Goal: Task Accomplishment & Management: Manage account settings

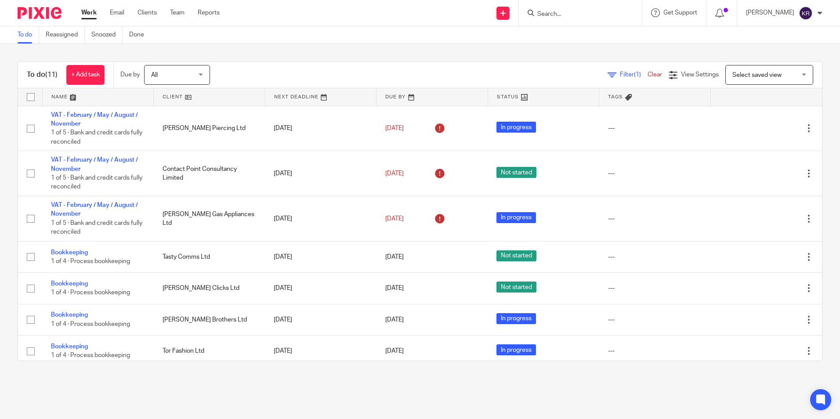
click at [202, 77] on div "All All" at bounding box center [177, 75] width 66 height 20
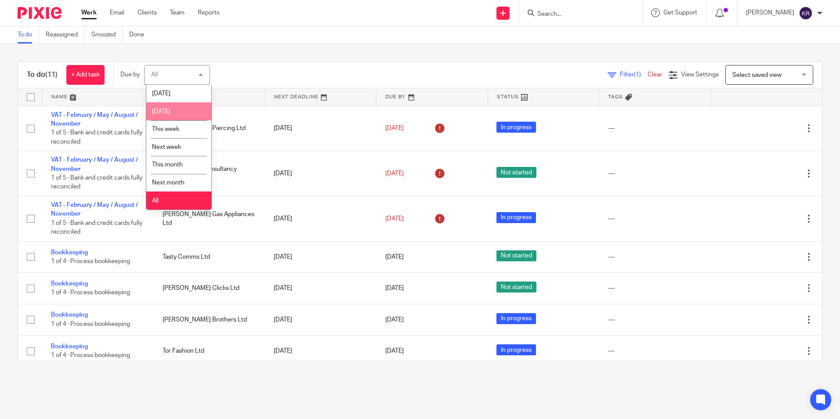
click at [192, 113] on li "[DATE]" at bounding box center [178, 111] width 65 height 18
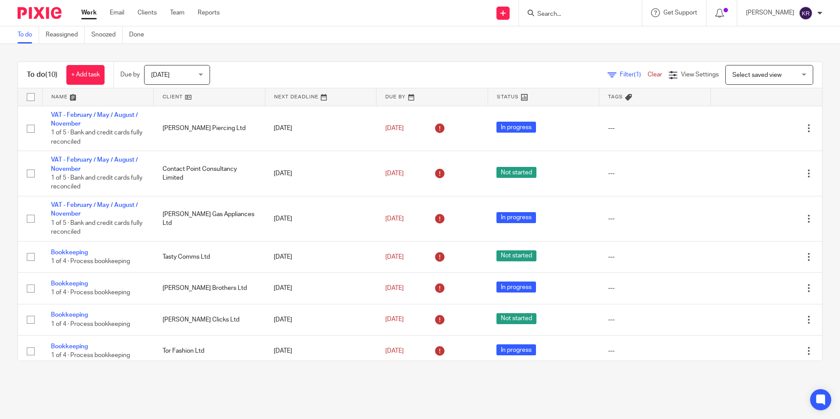
click at [198, 75] on span "[DATE]" at bounding box center [174, 74] width 47 height 18
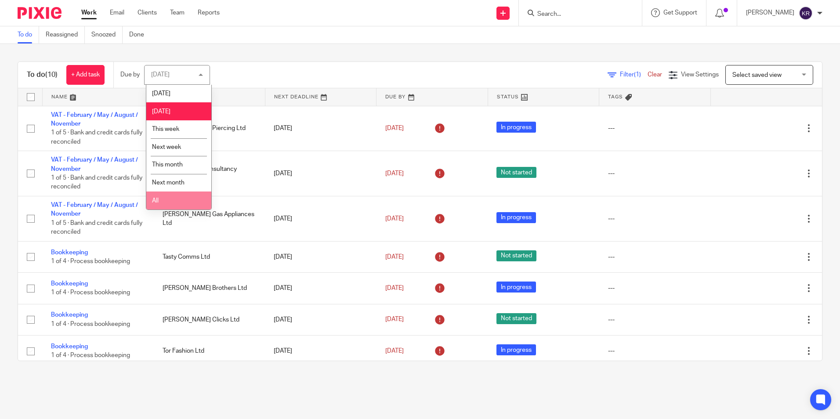
click at [181, 201] on li "All" at bounding box center [178, 200] width 65 height 18
